Goal: Navigation & Orientation: Find specific page/section

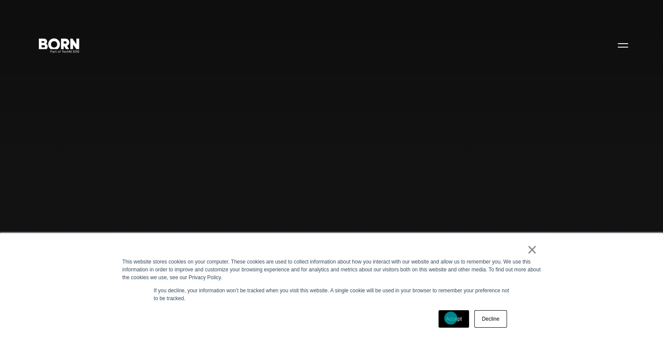
click at [451, 318] on link "Accept" at bounding box center [454, 318] width 31 height 17
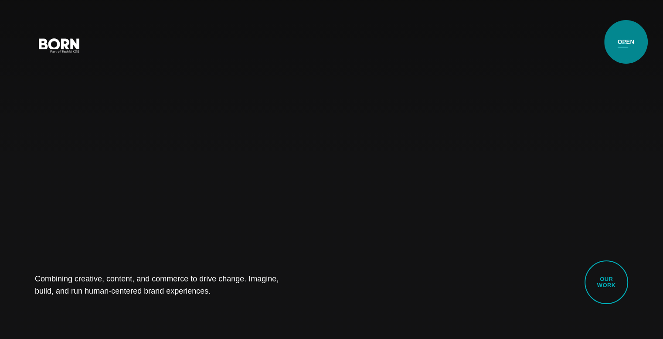
click at [626, 42] on button "Primary Menu" at bounding box center [623, 45] width 21 height 18
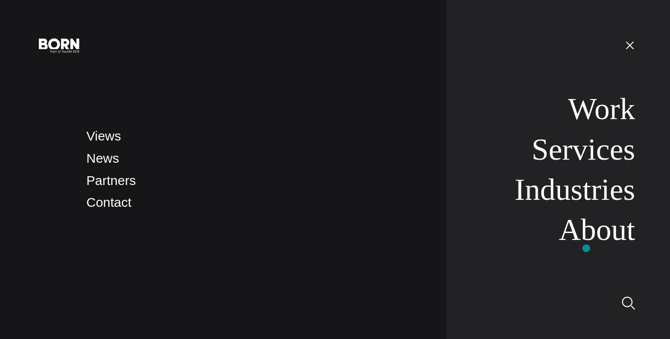
click at [586, 248] on nav "Work Services Industries About" at bounding box center [541, 169] width 188 height 339
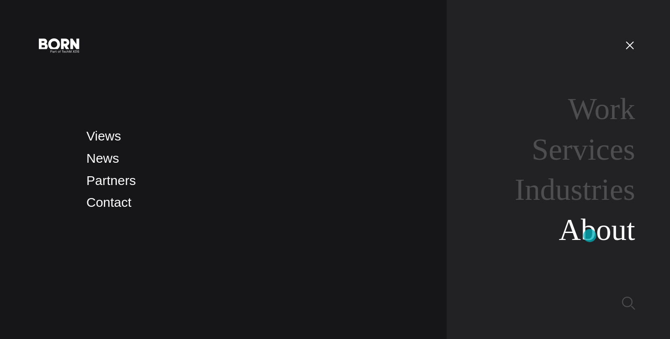
click at [590, 235] on link "About" at bounding box center [597, 230] width 76 height 34
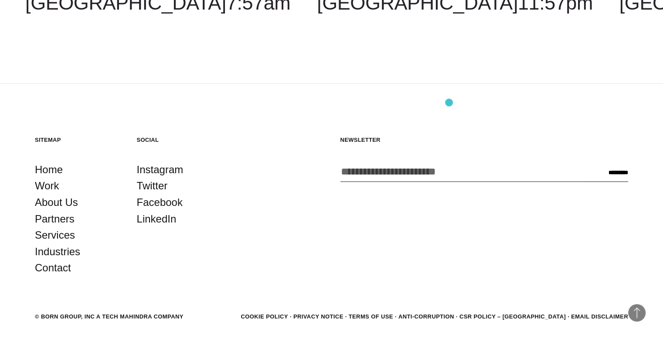
scroll to position [3066, 0]
